Goal: Check status: Check status

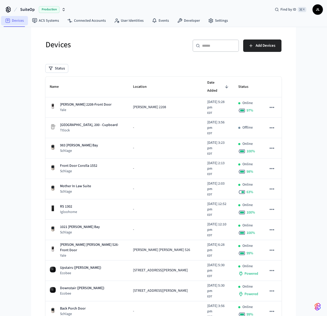
click at [20, 23] on link "Devices" at bounding box center [14, 20] width 27 height 9
click at [51, 7] on span "Production" at bounding box center [49, 9] width 21 height 7
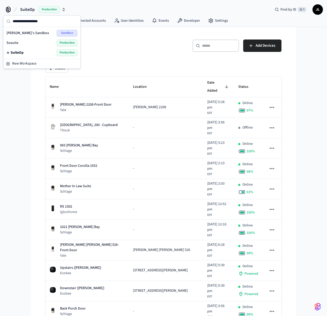
click at [41, 32] on span "[PERSON_NAME]'s Sandbox" at bounding box center [27, 32] width 43 height 5
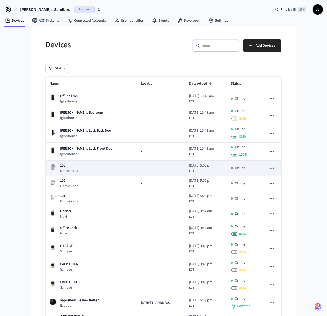
click at [78, 168] on p "Dormakaba" at bounding box center [69, 170] width 18 height 5
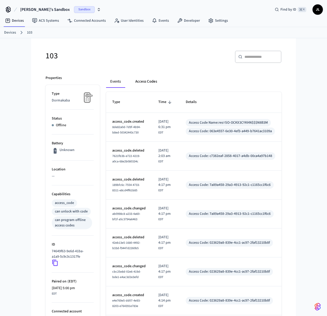
click at [145, 83] on button "Access Codes" at bounding box center [146, 81] width 30 height 12
